Goal: Task Accomplishment & Management: Manage account settings

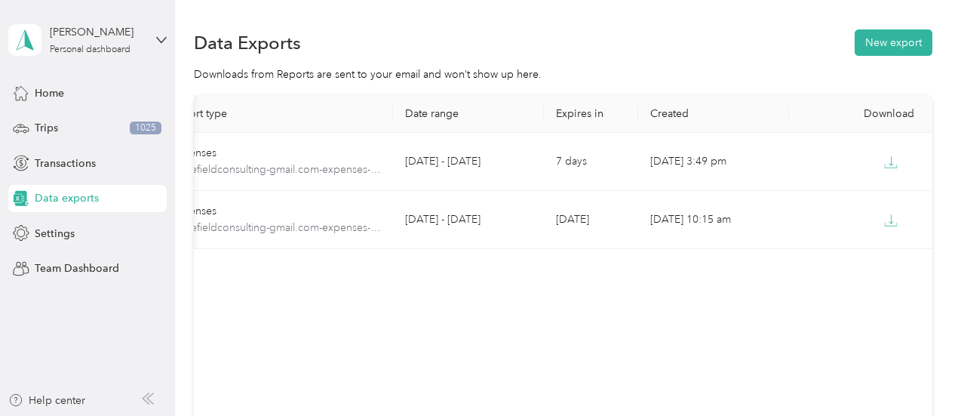
scroll to position [0, 85]
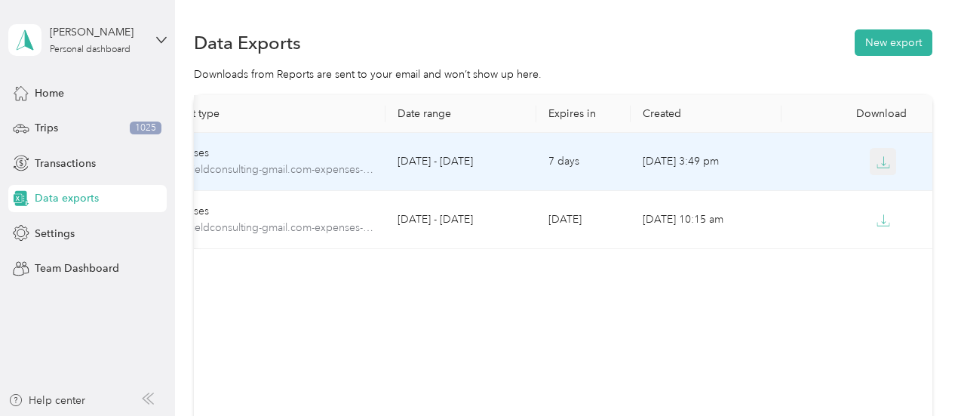
click at [880, 165] on icon "button" at bounding box center [884, 162] width 14 height 14
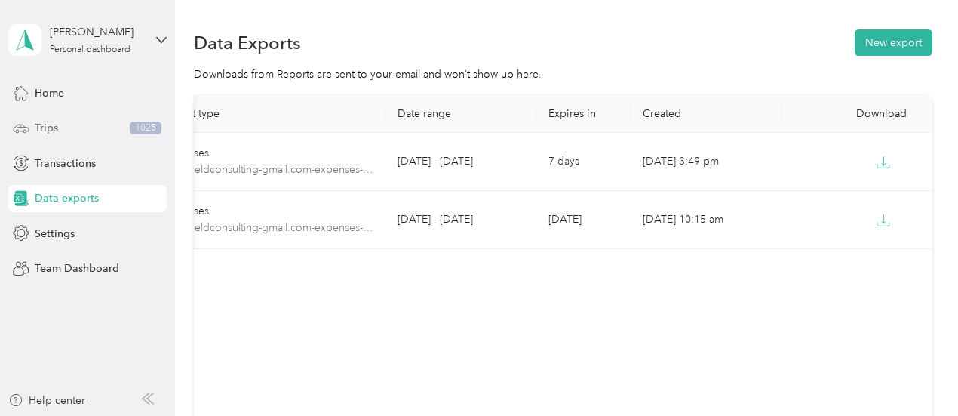
click at [106, 127] on div "Trips 1025" at bounding box center [87, 128] width 158 height 27
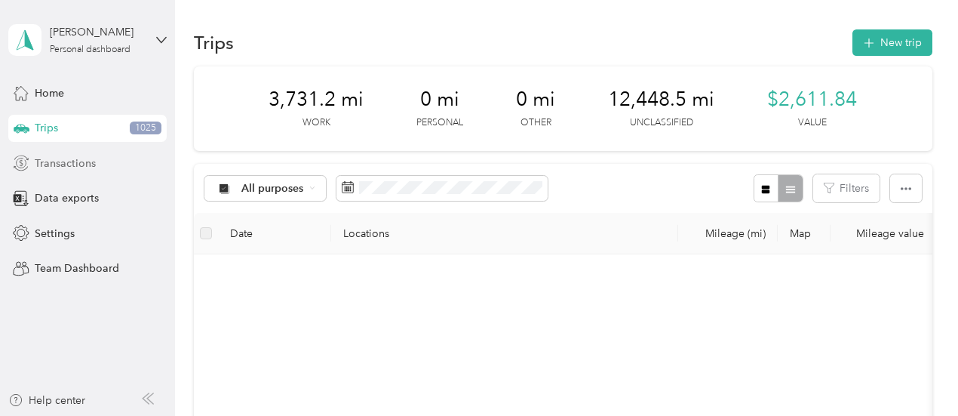
click at [113, 175] on div "Transactions" at bounding box center [87, 162] width 158 height 27
